Goal: Information Seeking & Learning: Learn about a topic

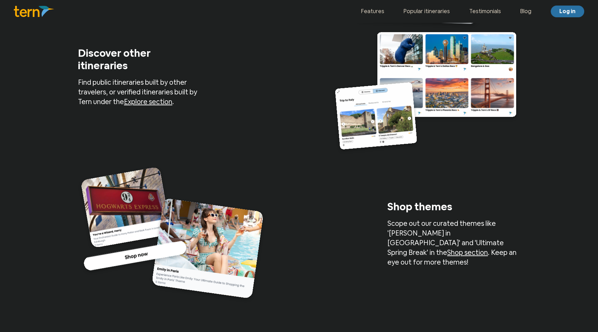
scroll to position [1317, 0]
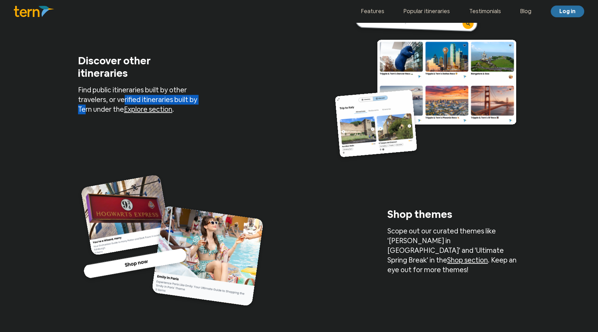
drag, startPoint x: 82, startPoint y: 107, endPoint x: 122, endPoint y: 104, distance: 40.5
click at [122, 104] on p "Find public itineraries built by other travelers, or verified itineraries built…" at bounding box center [144, 99] width 133 height 29
click at [118, 102] on p "Find public itineraries built by other travelers, or verified itineraries built…" at bounding box center [144, 99] width 133 height 29
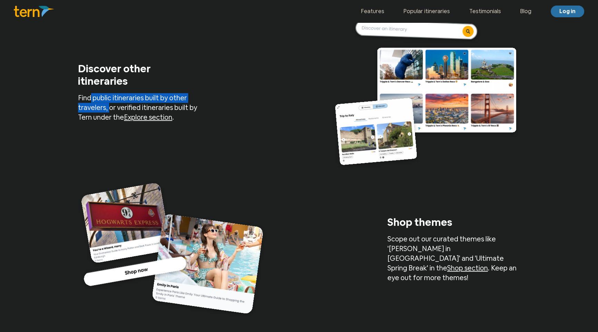
drag, startPoint x: 88, startPoint y: 100, endPoint x: 107, endPoint y: 104, distance: 20.1
click at [107, 104] on p "Find public itineraries built by other travelers, or verified itineraries built…" at bounding box center [144, 107] width 133 height 29
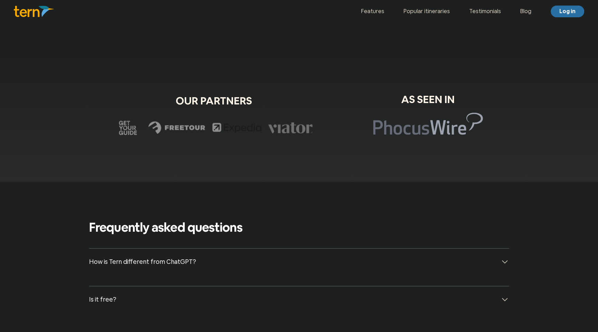
scroll to position [2647, 0]
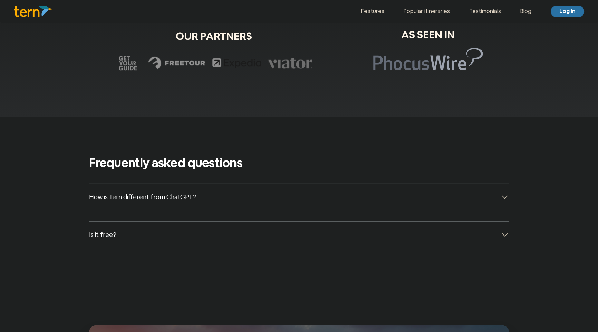
click at [153, 198] on span "How is Tern different from ChatGPT?" at bounding box center [142, 197] width 107 height 10
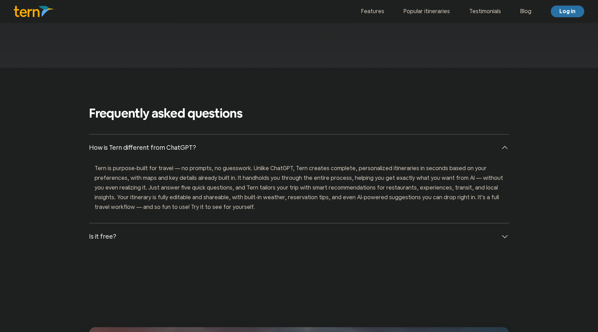
scroll to position [2729, 0]
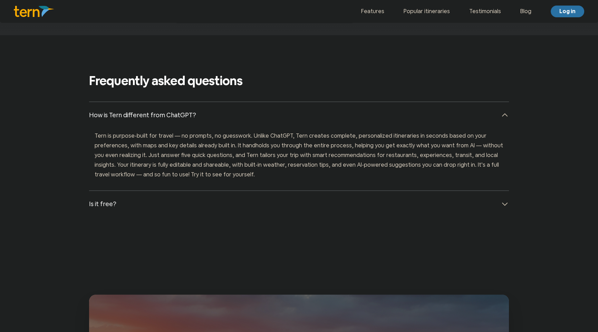
click at [124, 201] on button "Is it free?" at bounding box center [299, 204] width 420 height 26
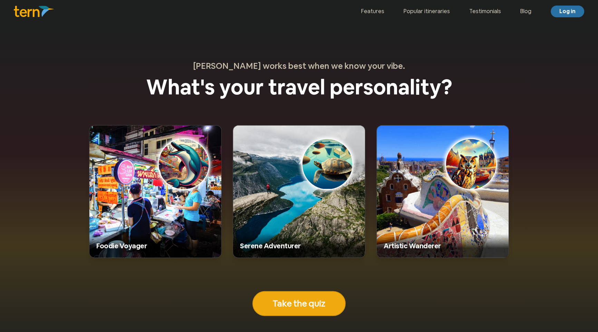
scroll to position [0, 0]
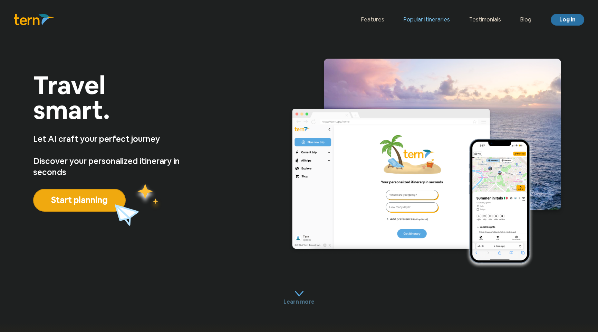
click at [446, 16] on link "Popular itineraries" at bounding box center [427, 20] width 46 height 8
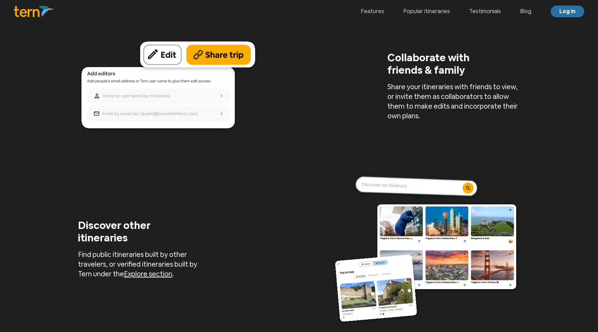
scroll to position [1746, 0]
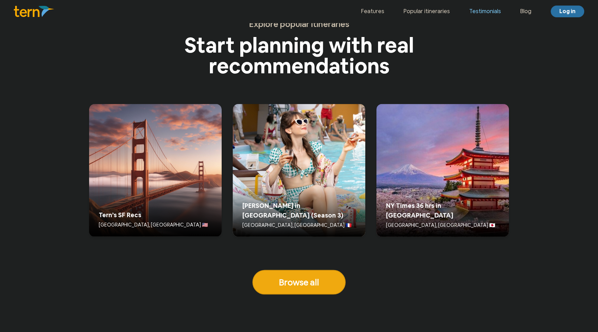
click at [482, 13] on link "Testimonials" at bounding box center [485, 11] width 32 height 8
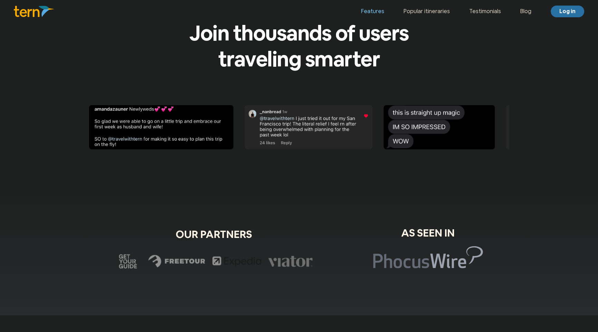
click at [375, 11] on link "Features" at bounding box center [372, 11] width 23 height 8
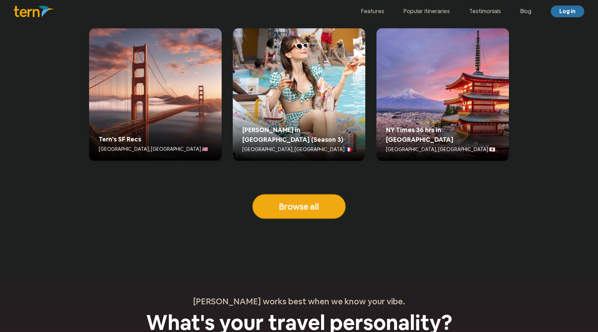
scroll to position [1854, 0]
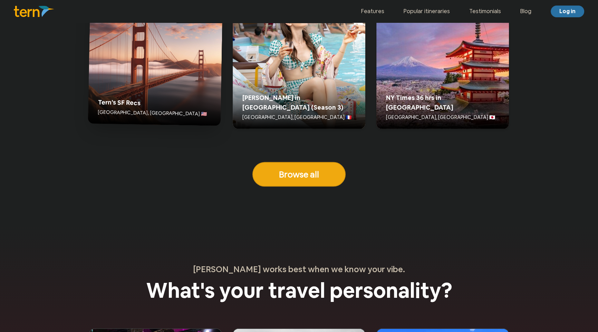
click at [176, 119] on div "Tern’s SF Recs [GEOGRAPHIC_DATA], [GEOGRAPHIC_DATA] 🇺🇸" at bounding box center [154, 98] width 125 height 46
